Goal: Navigation & Orientation: Find specific page/section

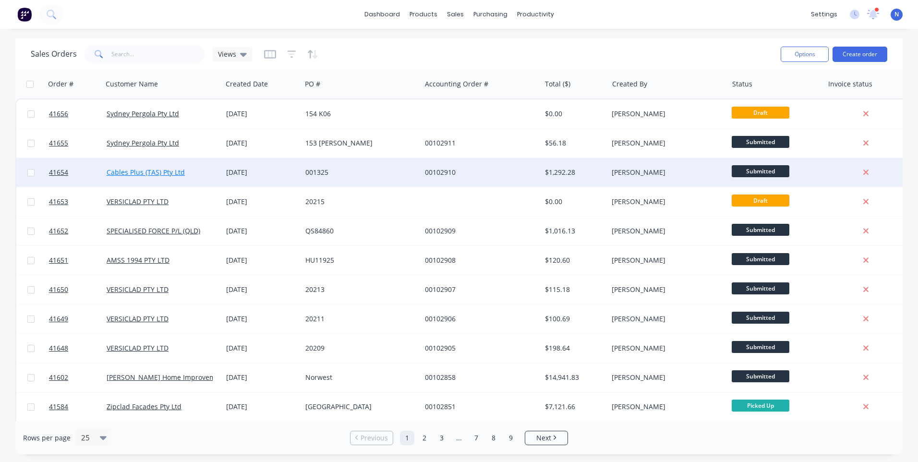
click at [171, 176] on link "Cables Plus (TAS) Pty Ltd" at bounding box center [146, 172] width 78 height 9
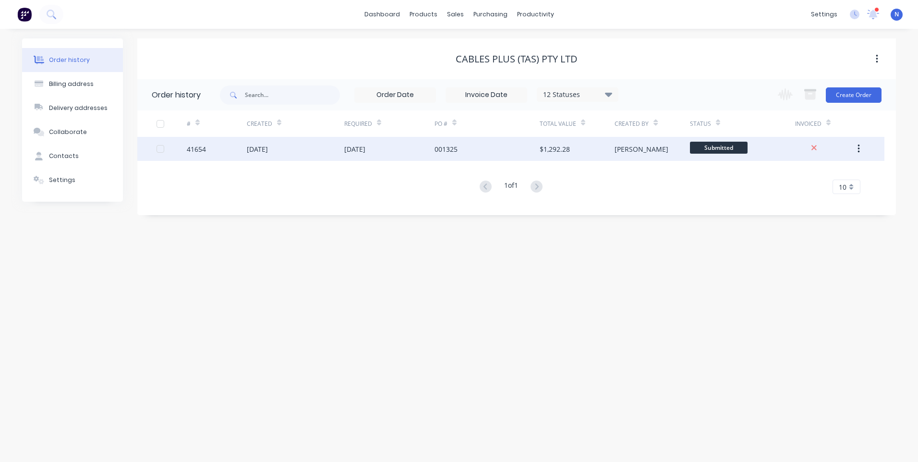
click at [376, 159] on div "[DATE]" at bounding box center [389, 149] width 90 height 24
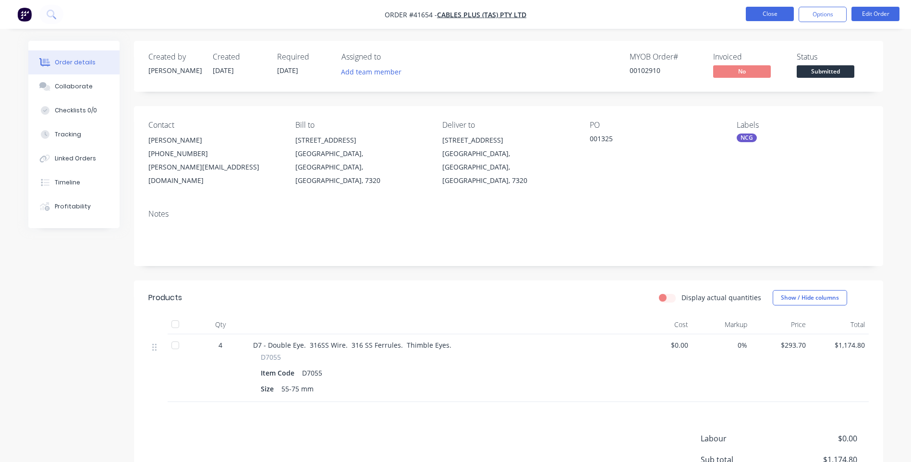
click at [771, 13] on button "Close" at bounding box center [770, 14] width 48 height 14
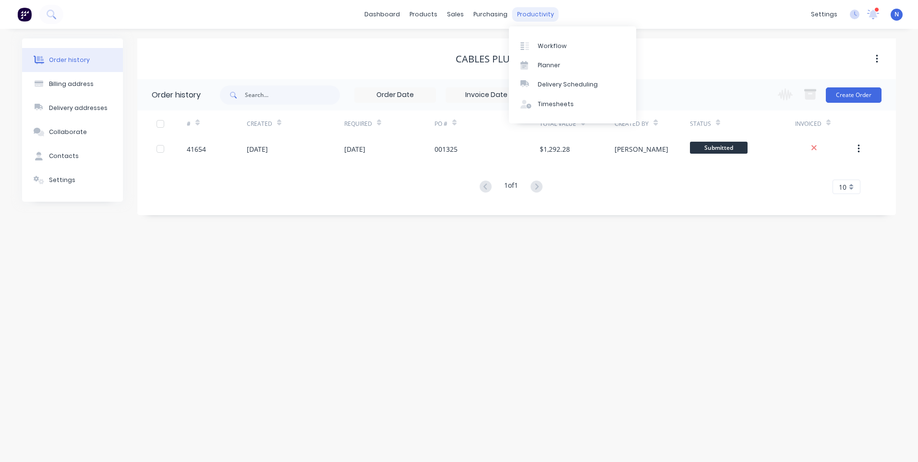
click at [540, 20] on div "productivity" at bounding box center [535, 14] width 47 height 14
click at [552, 44] on div "Workflow" at bounding box center [552, 46] width 29 height 9
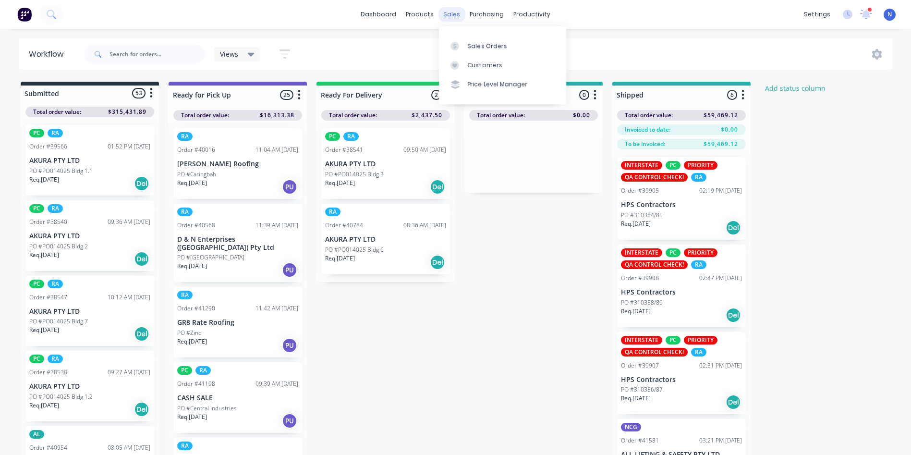
click at [458, 17] on div "sales" at bounding box center [451, 14] width 26 height 14
click at [495, 46] on div "Sales Orders" at bounding box center [487, 46] width 39 height 9
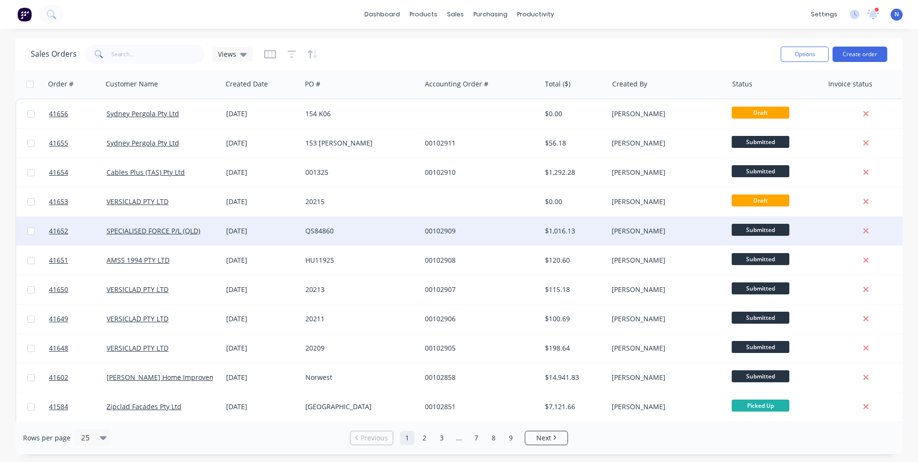
click at [236, 238] on div "[DATE]" at bounding box center [261, 231] width 79 height 29
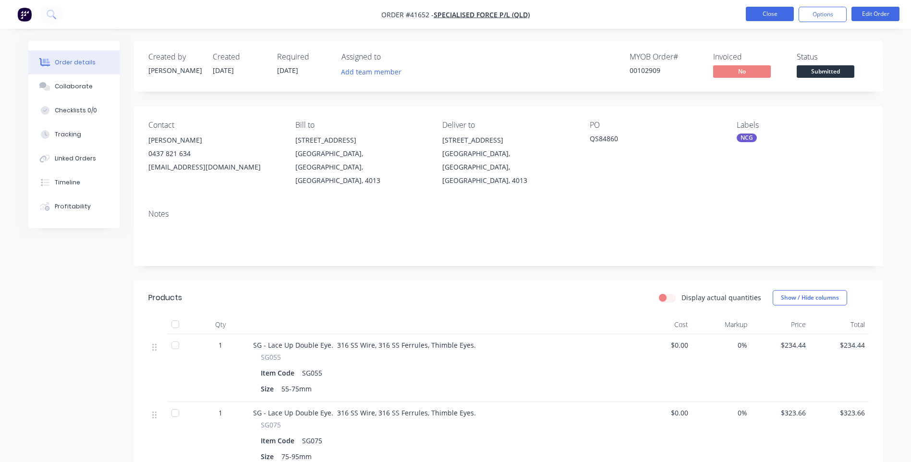
click at [755, 17] on button "Close" at bounding box center [770, 14] width 48 height 14
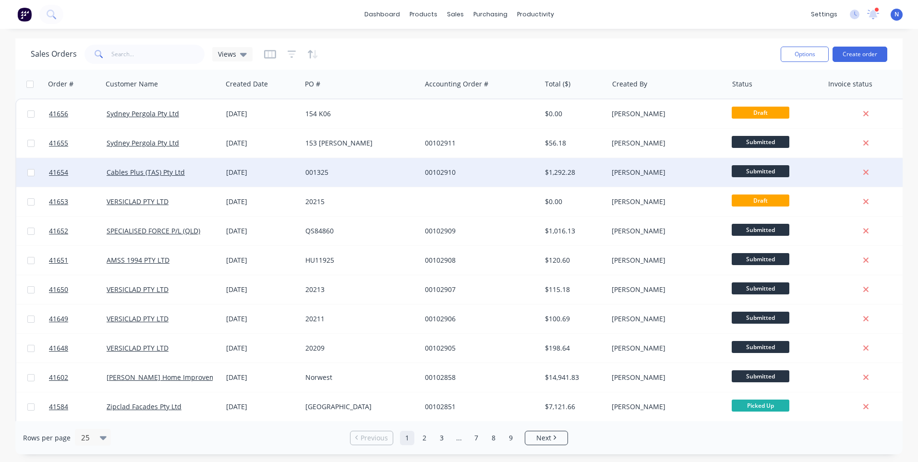
click at [281, 174] on div "[DATE]" at bounding box center [262, 173] width 72 height 10
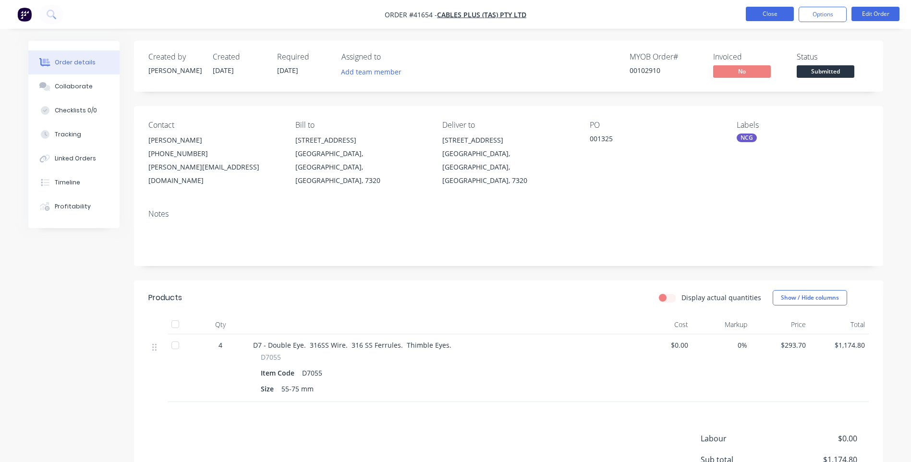
click at [754, 13] on button "Close" at bounding box center [770, 14] width 48 height 14
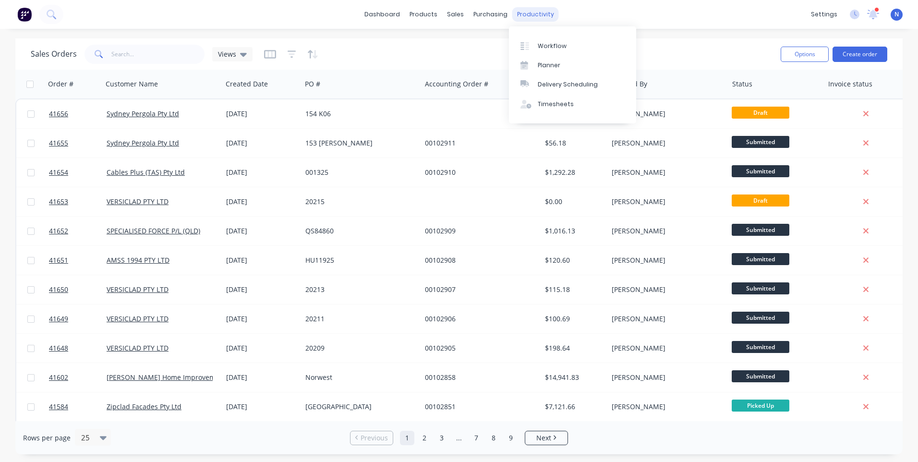
click at [537, 10] on div "productivity" at bounding box center [535, 14] width 47 height 14
click at [558, 42] on div "Workflow" at bounding box center [552, 46] width 29 height 9
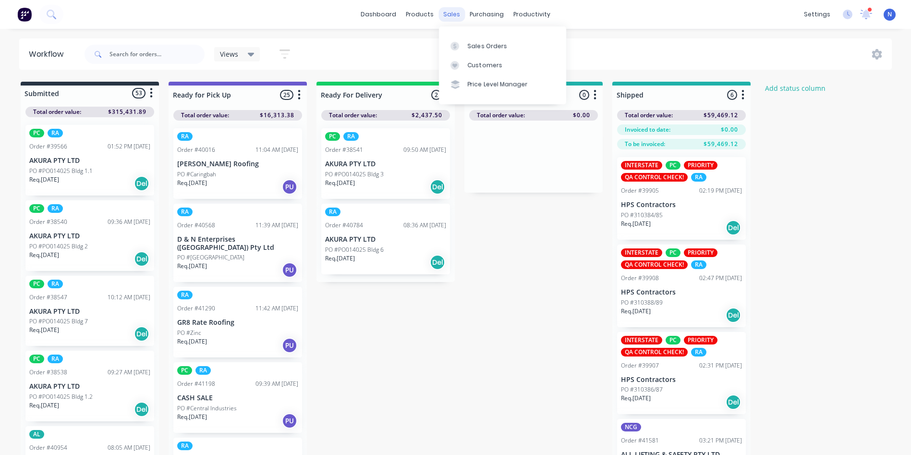
click at [447, 14] on div "sales" at bounding box center [451, 14] width 26 height 14
click at [470, 45] on div "Sales Orders" at bounding box center [487, 46] width 39 height 9
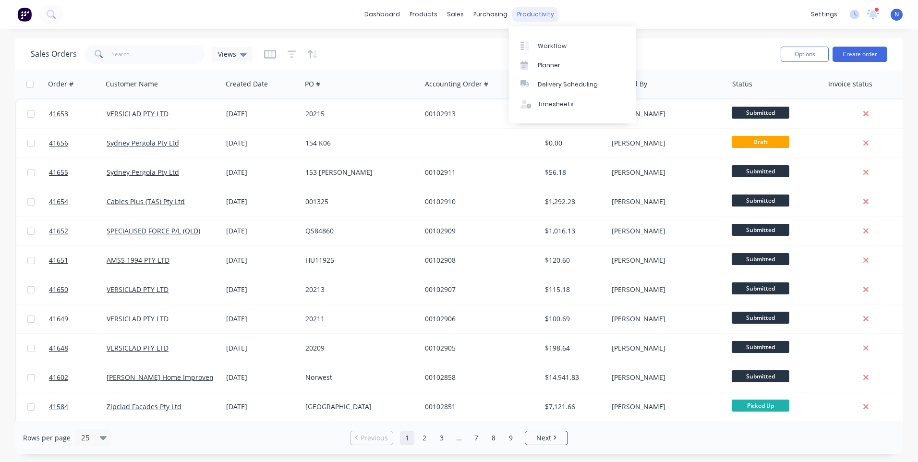
click at [546, 13] on div "productivity" at bounding box center [535, 14] width 47 height 14
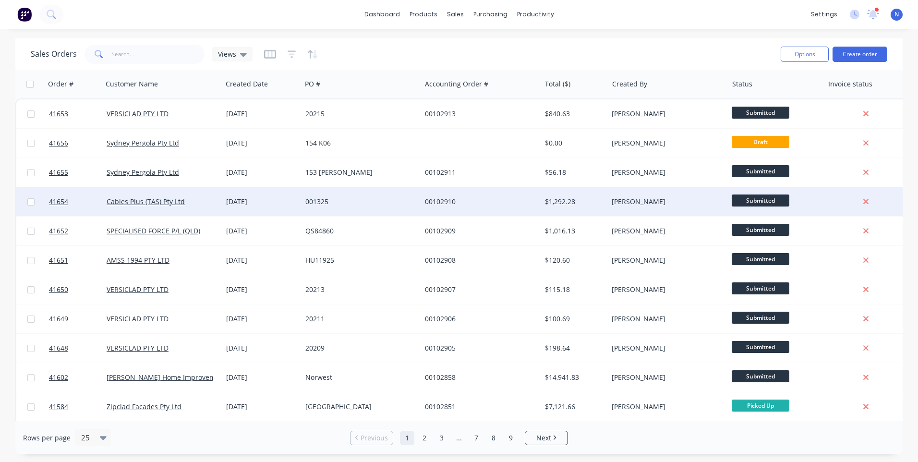
click at [166, 209] on div "Cables Plus (TAS) Pty Ltd" at bounding box center [163, 201] width 120 height 29
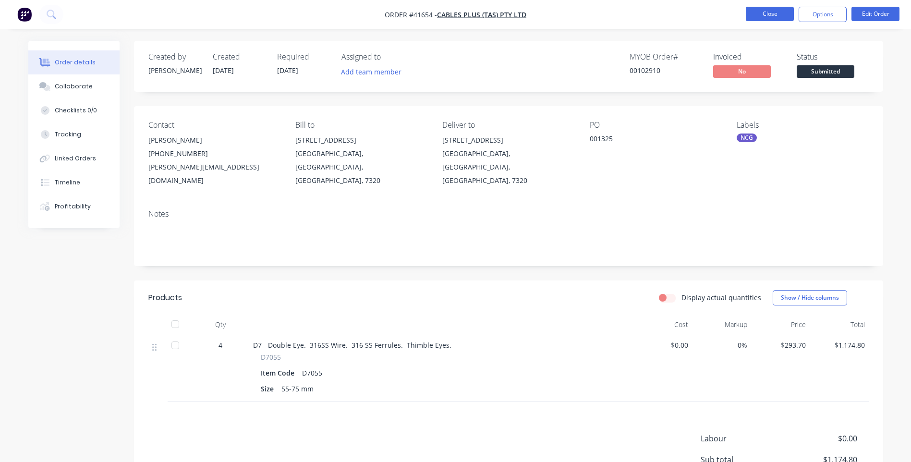
click at [755, 11] on button "Close" at bounding box center [770, 14] width 48 height 14
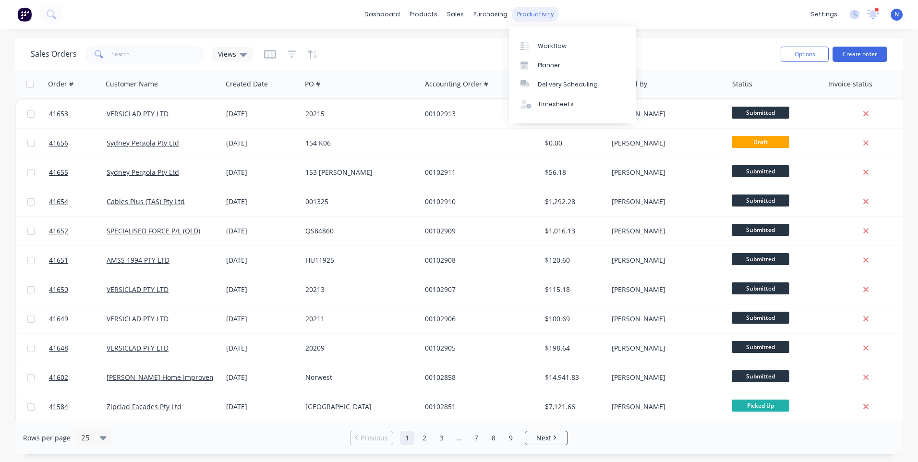
click at [545, 14] on div "productivity" at bounding box center [535, 14] width 47 height 14
click at [563, 49] on div "Workflow" at bounding box center [552, 46] width 29 height 9
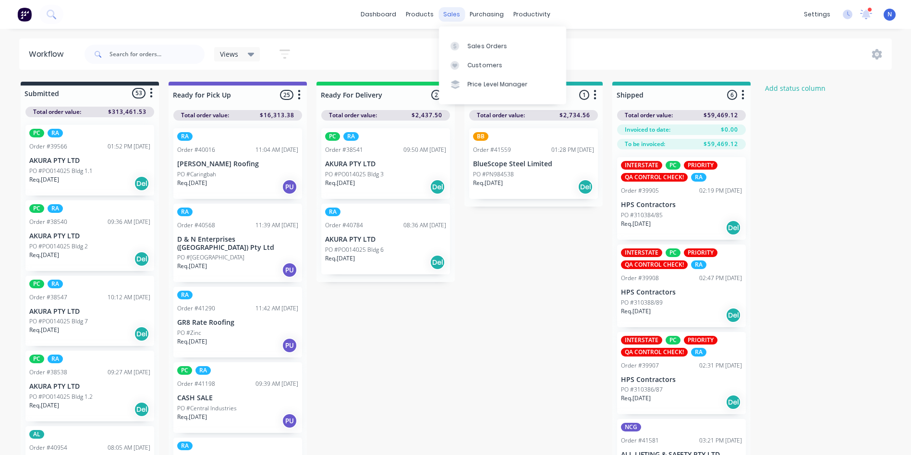
click at [449, 13] on div "sales" at bounding box center [451, 14] width 26 height 14
click at [474, 39] on link "Sales Orders" at bounding box center [502, 45] width 127 height 19
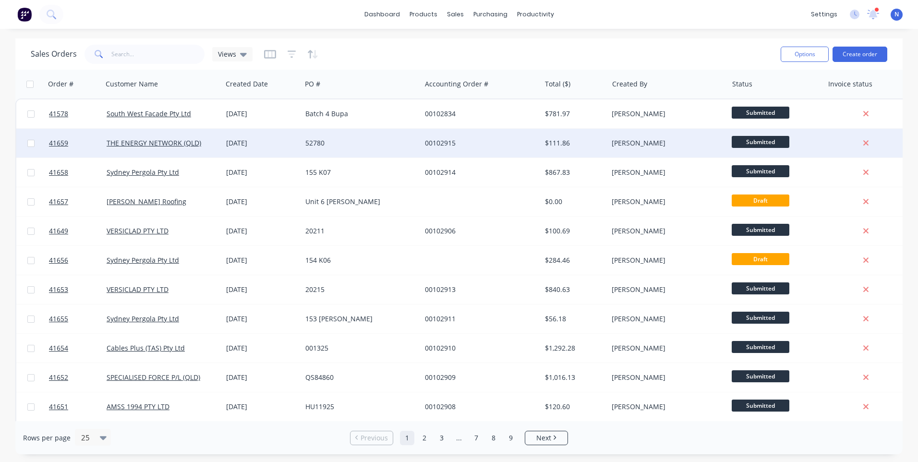
click at [207, 152] on div "THE ENERGY NETWORK (QLD)" at bounding box center [163, 143] width 120 height 29
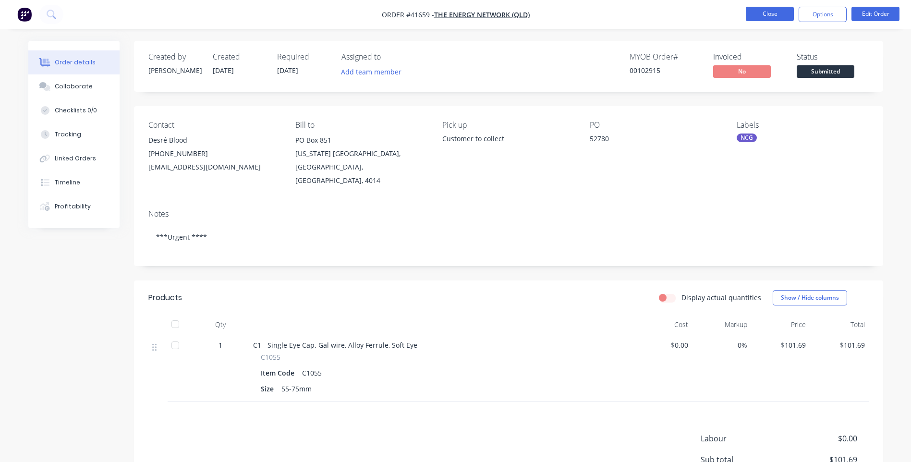
click at [769, 15] on button "Close" at bounding box center [770, 14] width 48 height 14
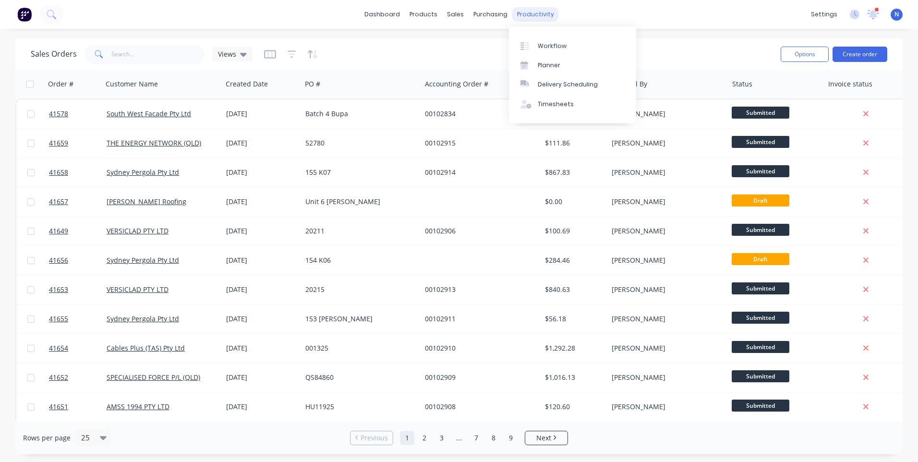
click at [536, 17] on div "productivity" at bounding box center [535, 14] width 47 height 14
click at [547, 48] on div "Workflow" at bounding box center [552, 46] width 29 height 9
